Goal: Task Accomplishment & Management: Complete application form

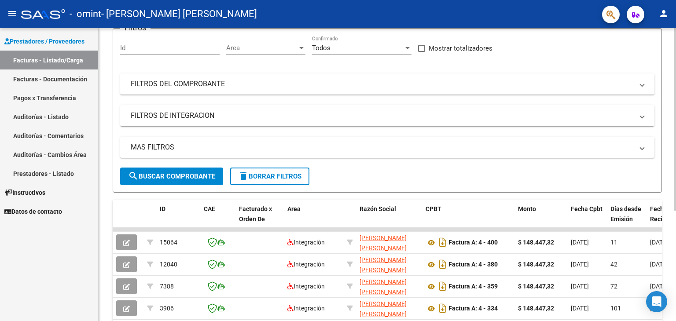
scroll to position [77, 0]
click at [676, 246] on div at bounding box center [675, 168] width 2 height 183
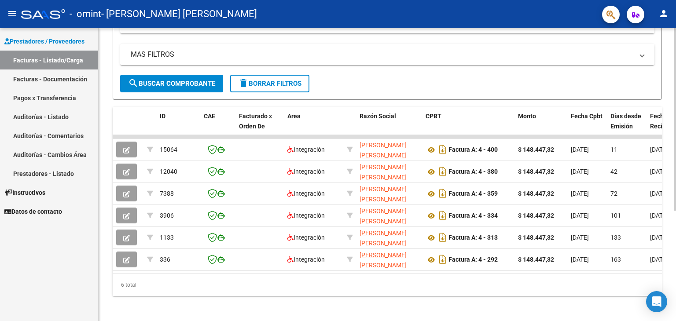
scroll to position [178, 0]
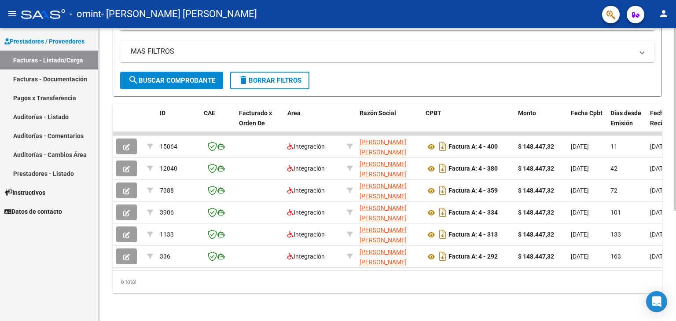
click at [676, 316] on div at bounding box center [675, 230] width 2 height 183
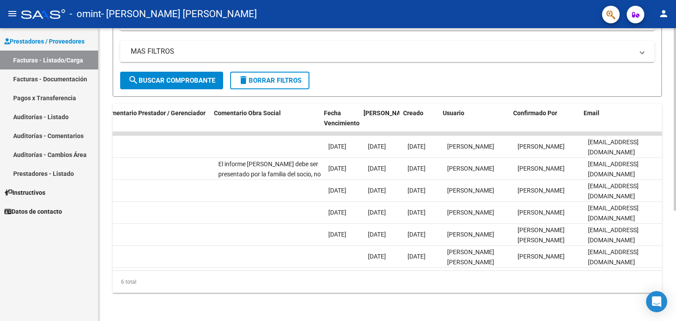
scroll to position [0, 1307]
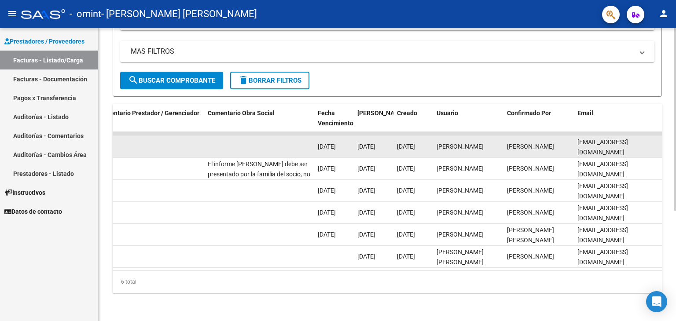
click at [434, 140] on datatable-body-cell "[PERSON_NAME]" at bounding box center [468, 147] width 70 height 22
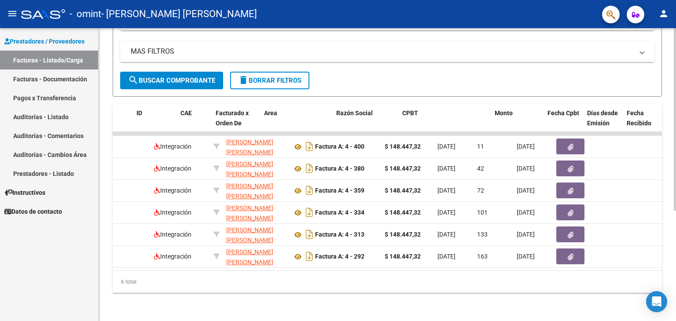
scroll to position [0, 0]
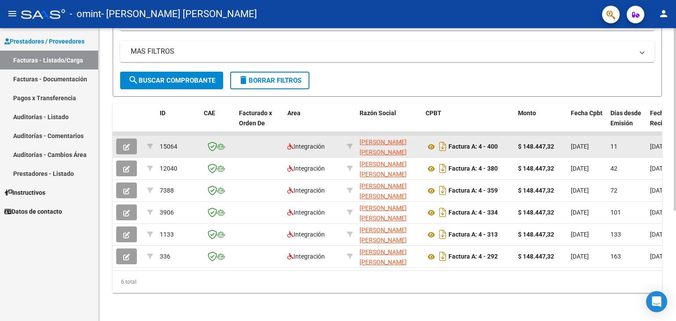
click at [261, 146] on datatable-body-cell at bounding box center [260, 147] width 48 height 22
drag, startPoint x: 261, startPoint y: 146, endPoint x: 245, endPoint y: 138, distance: 17.5
click at [245, 138] on datatable-body-cell at bounding box center [260, 147] width 48 height 22
click at [433, 142] on icon at bounding box center [431, 147] width 11 height 11
click at [122, 139] on button "button" at bounding box center [126, 147] width 21 height 16
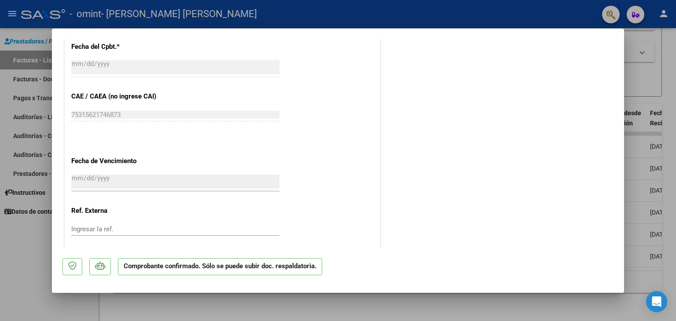
scroll to position [576, 0]
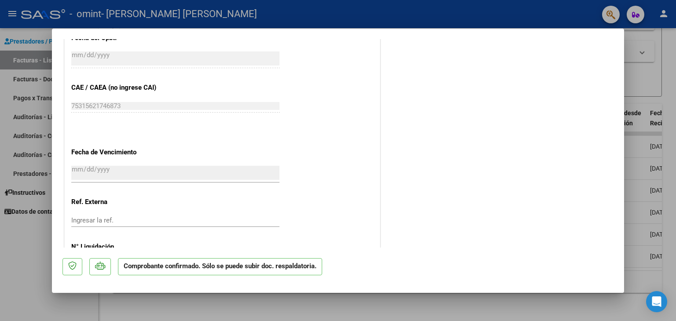
click at [643, 65] on div at bounding box center [338, 160] width 676 height 321
type input "$ 0,00"
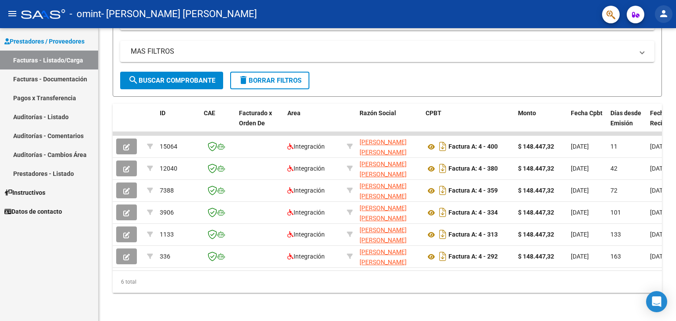
click at [666, 16] on mat-icon "person" at bounding box center [664, 13] width 11 height 11
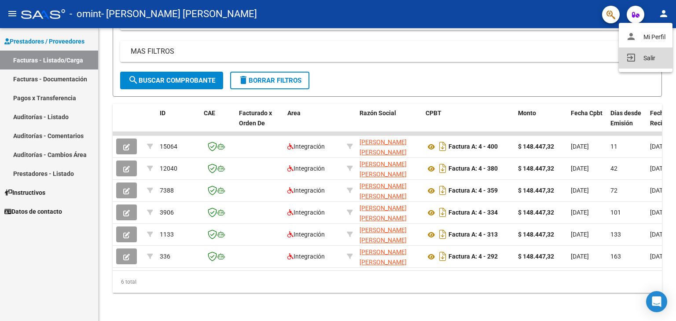
click at [641, 60] on button "exit_to_app Salir" at bounding box center [646, 58] width 54 height 21
